Goal: Communication & Community: Share content

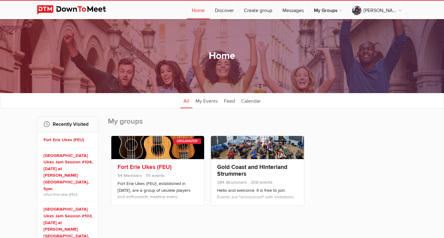
click at [174, 157] on link at bounding box center [157, 147] width 93 height 23
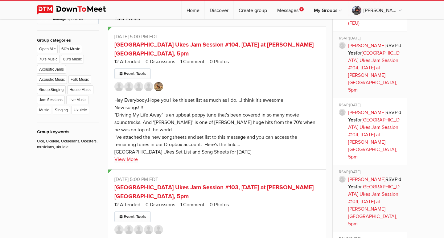
scroll to position [387, 0]
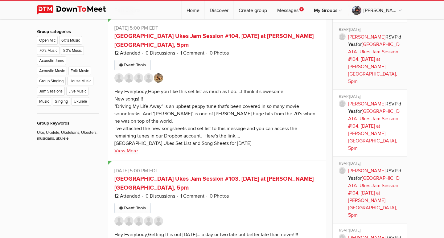
click at [141, 63] on link "Event Tools" at bounding box center [132, 65] width 36 height 10
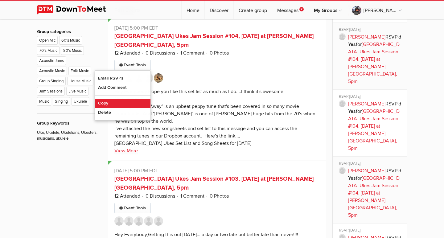
click at [121, 105] on link "Copy" at bounding box center [123, 103] width 56 height 9
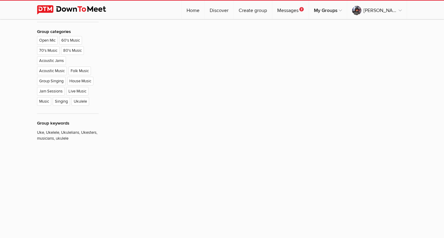
type input "[GEOGRAPHIC_DATA] Ukes Jam Session #104, [DATE] at [PERSON_NAME][GEOGRAPHIC_DAT…"
radio input "false"
radio input "true"
type input "8"
select select "7:00:00"
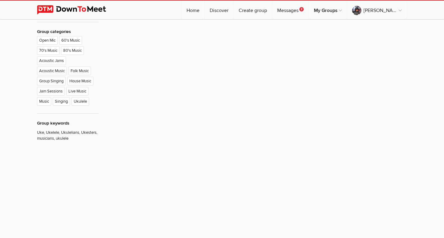
select select "[GEOGRAPHIC_DATA]"
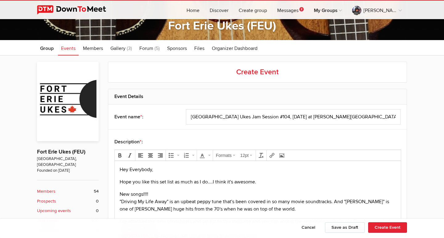
scroll to position [92, 0]
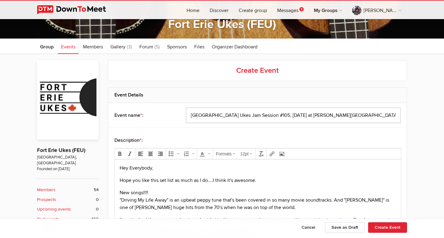
type input "[GEOGRAPHIC_DATA] Ukes Jam Session #105, [DATE] at [PERSON_NAME][GEOGRAPHIC_DAT…"
click at [120, 182] on p "Hope you like this set list as much as I do....I think it's awesome." at bounding box center [258, 180] width 276 height 7
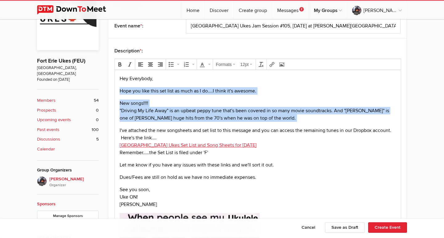
scroll to position [180, 0]
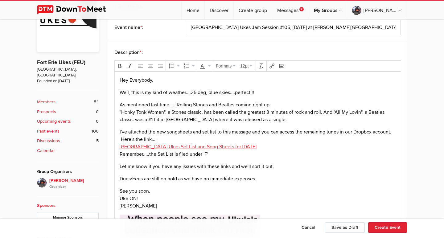
click at [145, 122] on p "As mentioned last time......Rolling Stones and Beatles coming right up. "Honky …" at bounding box center [258, 112] width 276 height 22
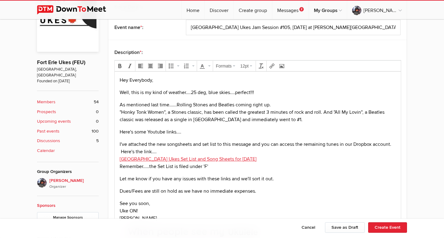
click at [123, 133] on p "Here's some Youtube links...." at bounding box center [258, 131] width 276 height 7
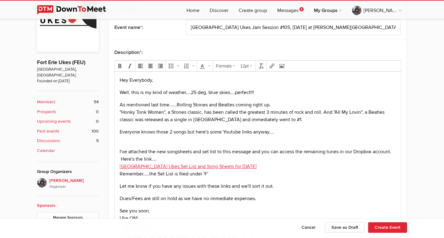
click at [126, 139] on p "Everyone knows those 2 songs but here's some Youtube links anyway...." at bounding box center [258, 135] width 276 height 15
click at [272, 66] on icon "Insert/edit link" at bounding box center [272, 66] width 5 height 5
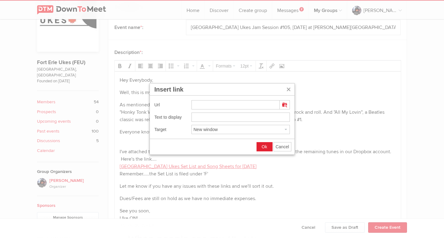
type input "[URL][DOMAIN_NAME]"
click at [193, 117] on input "[URL][DOMAIN_NAME]" at bounding box center [241, 117] width 98 height 9
type input "All My Lovin'"
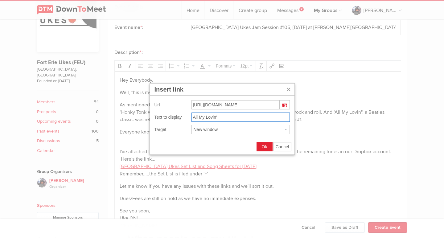
click at [265, 147] on span "Ok" at bounding box center [265, 146] width 6 height 5
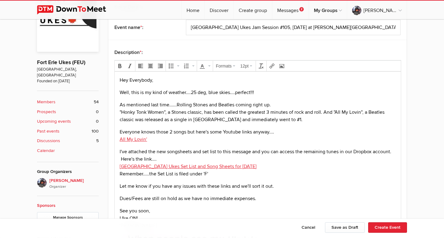
click at [161, 140] on p "Everyone knows those 2 songs but here's some Youtube links anyway.... All My Lo…" at bounding box center [258, 135] width 276 height 15
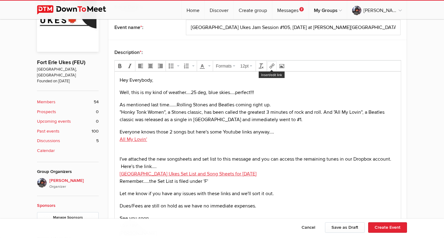
click at [275, 66] on icon "Insert/edit link" at bounding box center [272, 66] width 5 height 5
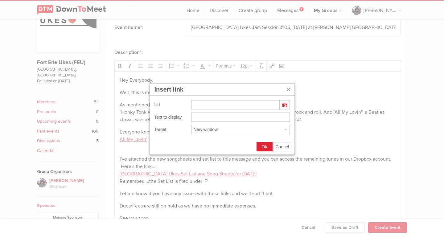
type input "[URL][DOMAIN_NAME]"
click at [193, 118] on input "[URL][DOMAIN_NAME]" at bounding box center [241, 117] width 98 height 9
type input "Honky Tonk Women"
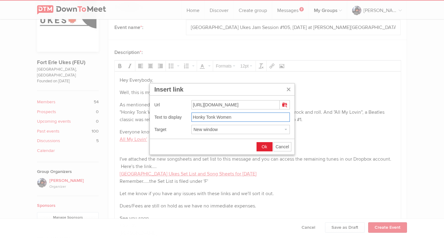
click at [267, 147] on button "Ok" at bounding box center [264, 147] width 15 height 9
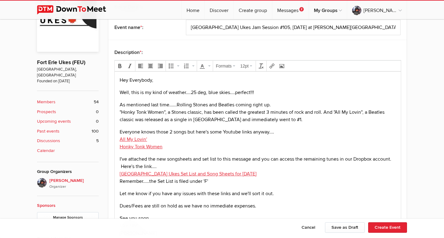
click at [325, 113] on p "As mentioned last time......Rolling Stones and Beatles coming right up. "Honky …" at bounding box center [258, 112] width 276 height 22
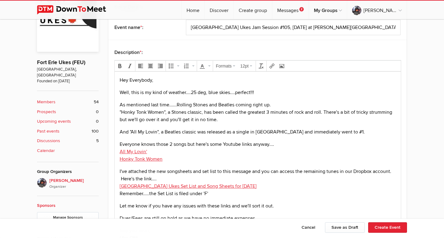
click at [278, 106] on p "As mentioned last time......Rolling Stones and Beatles coming right up. "Honky …" at bounding box center [258, 112] width 276 height 22
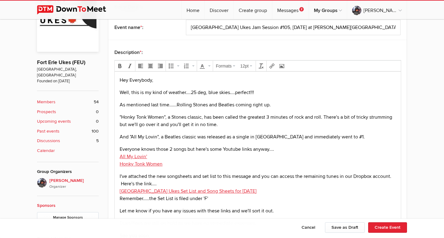
click at [396, 116] on p ""Honky Tonk Women", a Stones classic, has been called the greatest 3 minutes of…" at bounding box center [258, 121] width 276 height 15
click at [196, 137] on p "And "All My Lovin", a Beatles classic was released as a single in [GEOGRAPHIC_D…" at bounding box center [258, 136] width 276 height 7
drag, startPoint x: 204, startPoint y: 117, endPoint x: 200, endPoint y: 143, distance: 25.9
click at [204, 117] on p ""Honky Tonk Women", a Stones classic, has been called the greatest 3 minutes of…" at bounding box center [258, 121] width 276 height 15
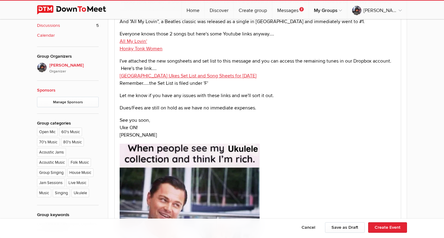
scroll to position [300, 0]
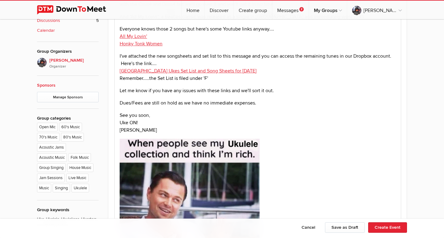
click at [238, 183] on img at bounding box center [190, 204] width 140 height 131
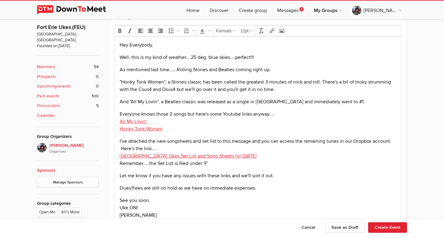
scroll to position [211, 0]
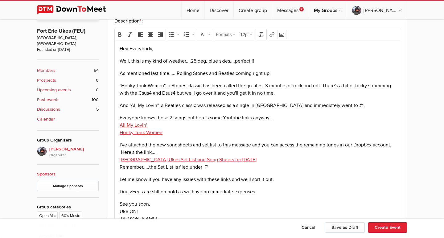
click at [284, 35] on icon "Insert/edit image" at bounding box center [281, 34] width 5 height 5
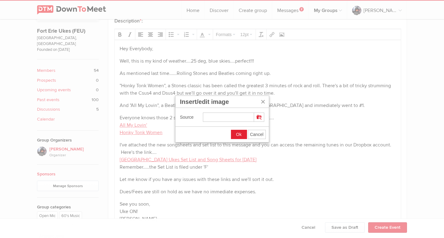
click at [239, 134] on span "Ok" at bounding box center [239, 134] width 6 height 5
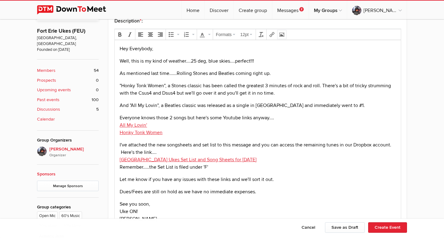
click at [282, 35] on icon "Insert/edit image" at bounding box center [281, 34] width 5 height 5
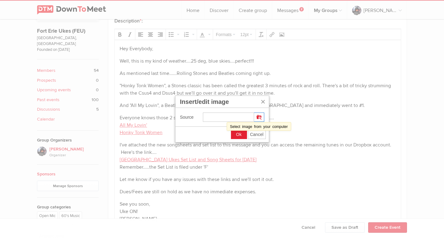
click at [260, 118] on icon "Insert/edit image" at bounding box center [259, 117] width 5 height 5
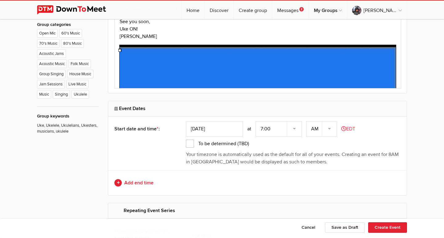
scroll to position [391, 0]
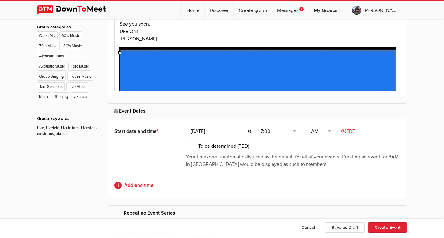
click at [315, 31] on p "See you soon, Uke ON! [PERSON_NAME]" at bounding box center [258, 31] width 276 height 22
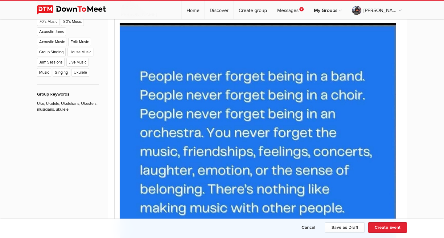
scroll to position [421, 0]
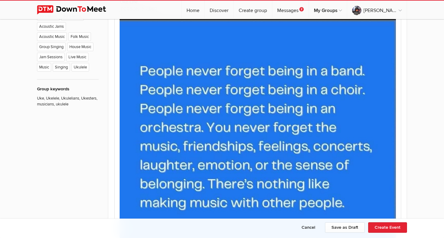
click at [327, 49] on img at bounding box center [258, 146] width 276 height 257
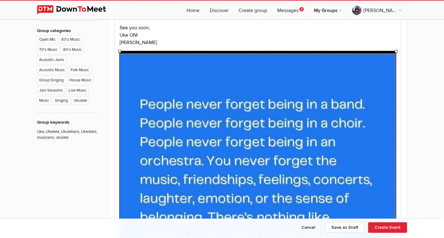
scroll to position [388, 0]
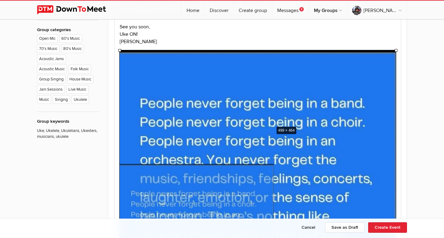
drag, startPoint x: 397, startPoint y: 51, endPoint x: 275, endPoint y: 125, distance: 142.7
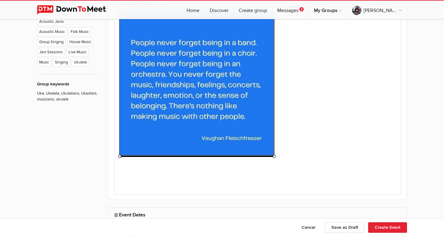
scroll to position [425, 0]
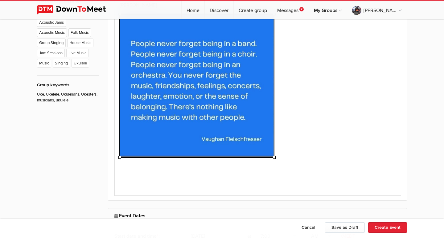
click at [260, 135] on img at bounding box center [197, 86] width 155 height 144
click at [322, 98] on p at bounding box center [258, 87] width 276 height 146
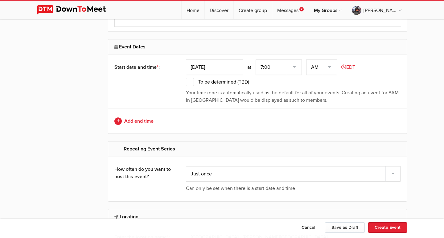
scroll to position [593, 0]
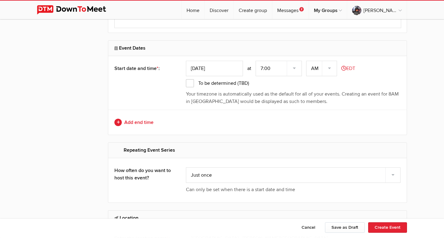
click at [231, 68] on input "[DATE]" at bounding box center [214, 68] width 57 height 15
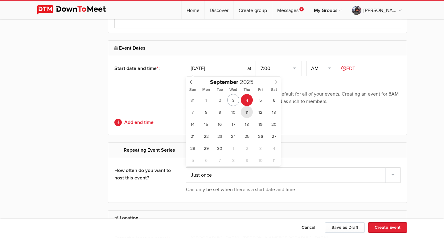
type input "[DATE]"
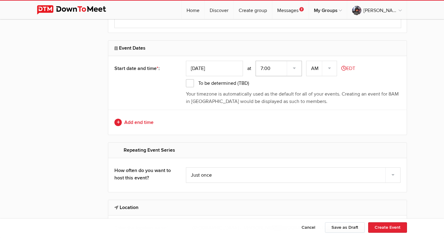
select select "5:00:00"
select select "PM"
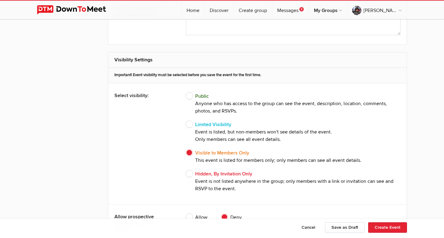
scroll to position [1166, 0]
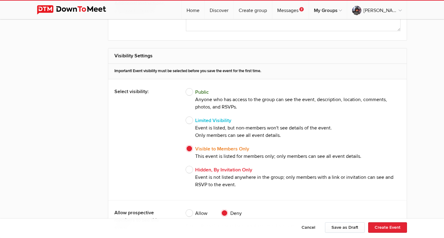
click at [190, 91] on span "Public Anyone who has access to the group can see the event, description, locat…" at bounding box center [293, 100] width 215 height 22
click at [186, 89] on input "Public Anyone who has access to the group can see the event, description, locat…" at bounding box center [186, 88] width 0 height 0
radio input "true"
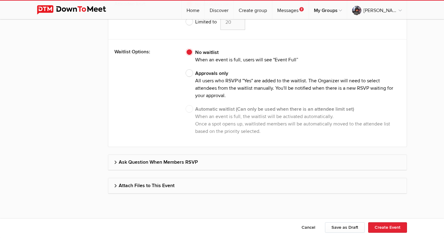
scroll to position [1704, 0]
click at [138, 183] on h2 "Attach Files to This Event" at bounding box center [257, 186] width 286 height 15
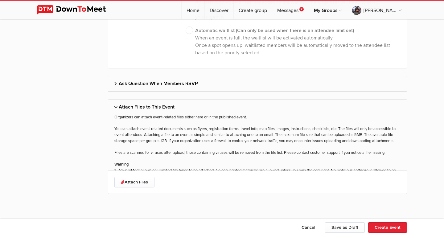
scroll to position [1783, 0]
click at [135, 180] on link "Attach Files" at bounding box center [134, 182] width 40 height 10
type input "C:\fakepath\[GEOGRAPHIC_DATA] Ukes Set List #105 - [DATE].pdf"
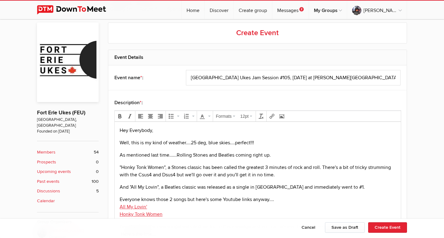
scroll to position [133, 0]
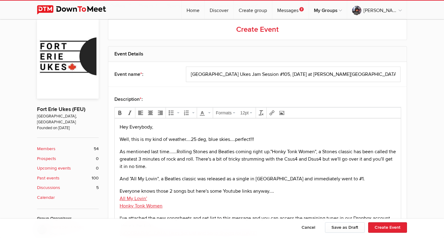
click at [120, 180] on p "And "All My Lovin", a Beatles classic was released as a single in [GEOGRAPHIC_D…" at bounding box center [258, 178] width 276 height 7
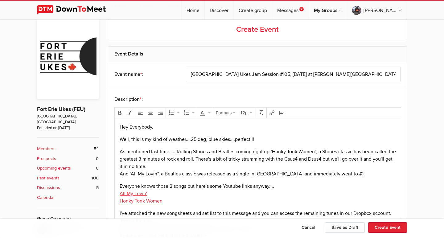
click at [270, 151] on p "As mentioned last time......Rolling Stones and Beatles coming right up. "Honky …" at bounding box center [258, 163] width 276 height 30
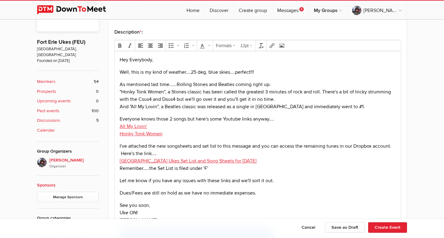
scroll to position [202, 0]
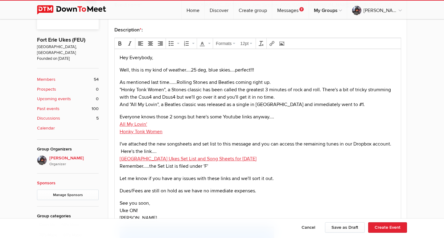
click at [164, 117] on p "Everyone knows those 2 songs but here's some Youtube links anyway.... All My Lo…" at bounding box center [258, 124] width 276 height 22
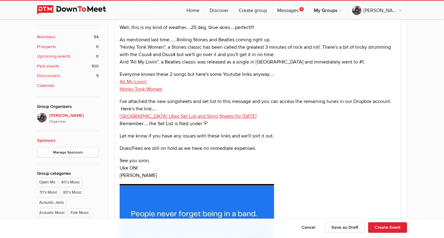
scroll to position [251, 0]
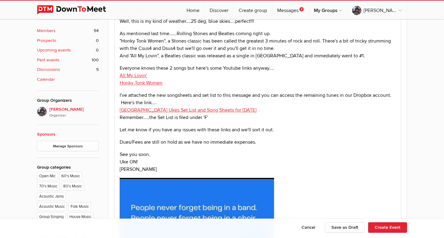
click at [263, 111] on p "I've attached the new songsheets and set list to this message and you can acces…" at bounding box center [258, 107] width 276 height 30
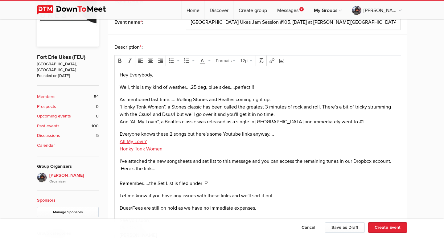
scroll to position [185, 0]
click at [275, 58] on icon "Insert/edit link" at bounding box center [272, 60] width 5 height 5
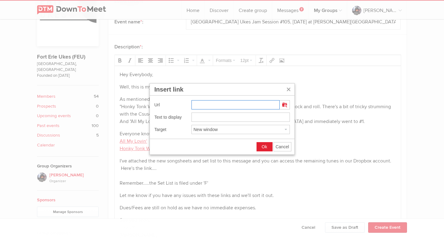
paste input "[URL][DOMAIN_NAME]"
type input "[URL][DOMAIN_NAME]"
click at [192, 117] on input "[URL][DOMAIN_NAME]" at bounding box center [241, 117] width 98 height 9
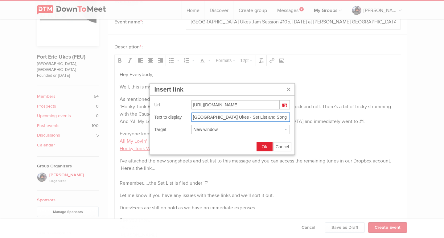
type input "[GEOGRAPHIC_DATA] Ukes - Set List and Song Sheets for [DATE]"
click at [263, 147] on span "Ok" at bounding box center [265, 146] width 6 height 5
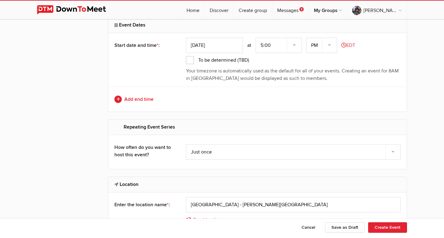
scroll to position [623, 0]
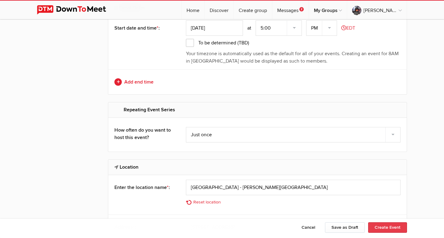
click at [396, 228] on button "Create Event" at bounding box center [387, 227] width 39 height 10
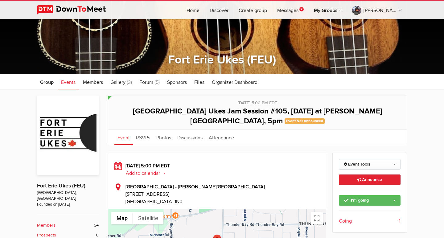
scroll to position [55, 0]
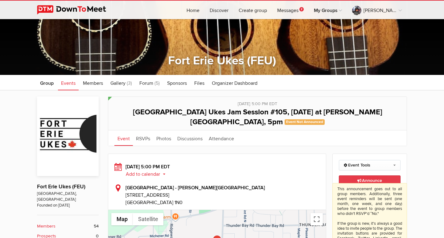
click at [371, 180] on span "Announce This announcement goes out to all group members. Additionally, three e…" at bounding box center [370, 180] width 25 height 5
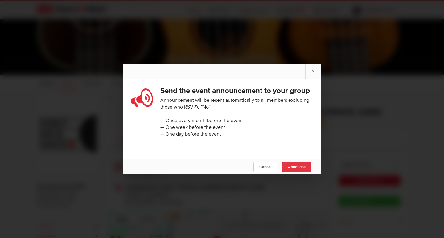
click at [296, 167] on span "Announce" at bounding box center [297, 167] width 18 height 5
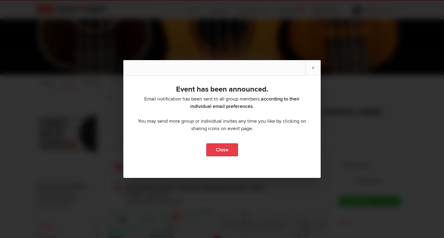
click at [223, 150] on link "Close" at bounding box center [222, 149] width 32 height 13
